Goal: Check status: Check status

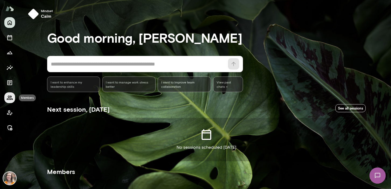
click at [9, 98] on icon "Members" at bounding box center [9, 98] width 6 height 6
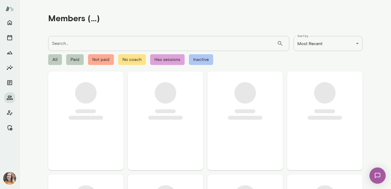
click at [65, 40] on div "Search... ​ Search..." at bounding box center [168, 43] width 241 height 15
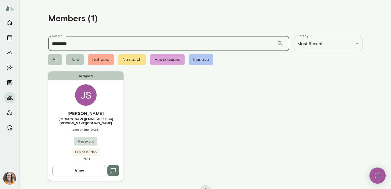
type input "*********"
click at [112, 111] on h6 "[PERSON_NAME]" at bounding box center [85, 113] width 75 height 6
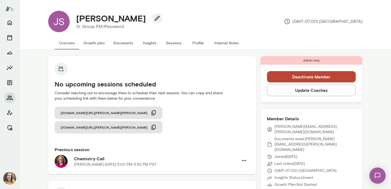
click at [173, 42] on button "Sessions" at bounding box center [174, 43] width 24 height 13
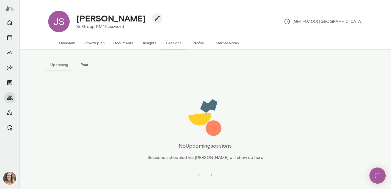
click at [85, 63] on button "Past" at bounding box center [84, 64] width 24 height 13
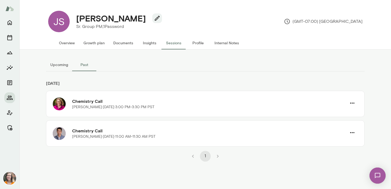
click at [65, 44] on button "Overview" at bounding box center [67, 43] width 24 height 13
